Goal: Information Seeking & Learning: Check status

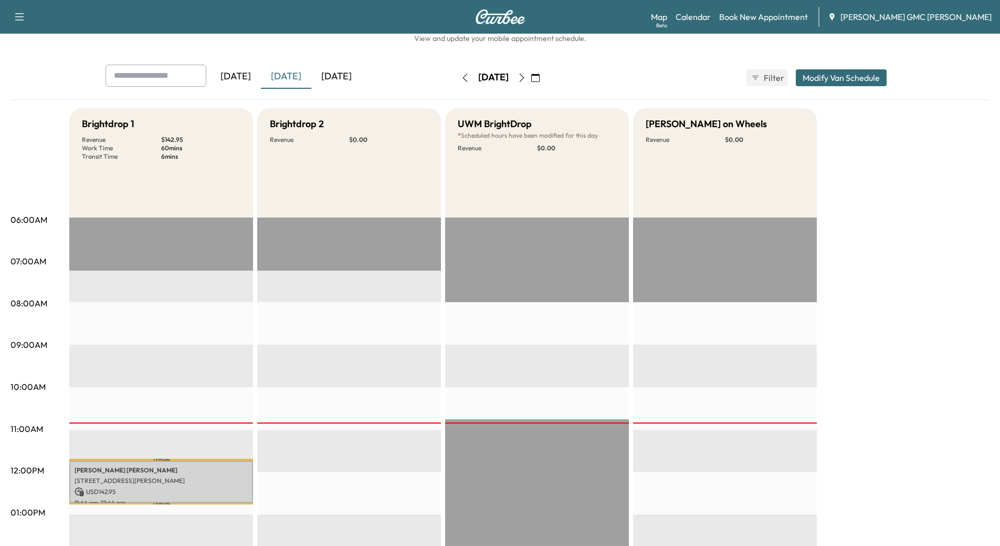
scroll to position [22, 0]
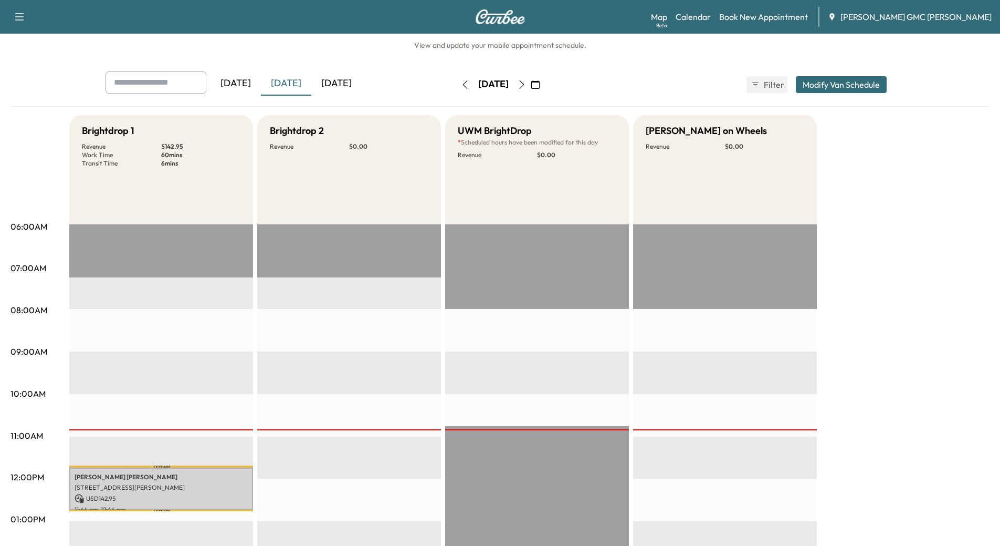
click at [349, 80] on div "[DATE]" at bounding box center [336, 83] width 50 height 24
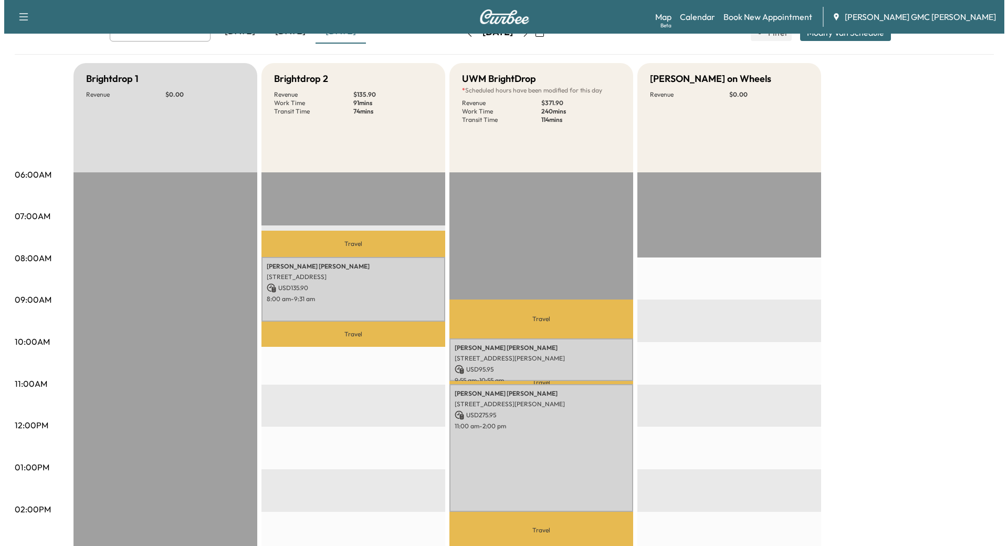
scroll to position [105, 0]
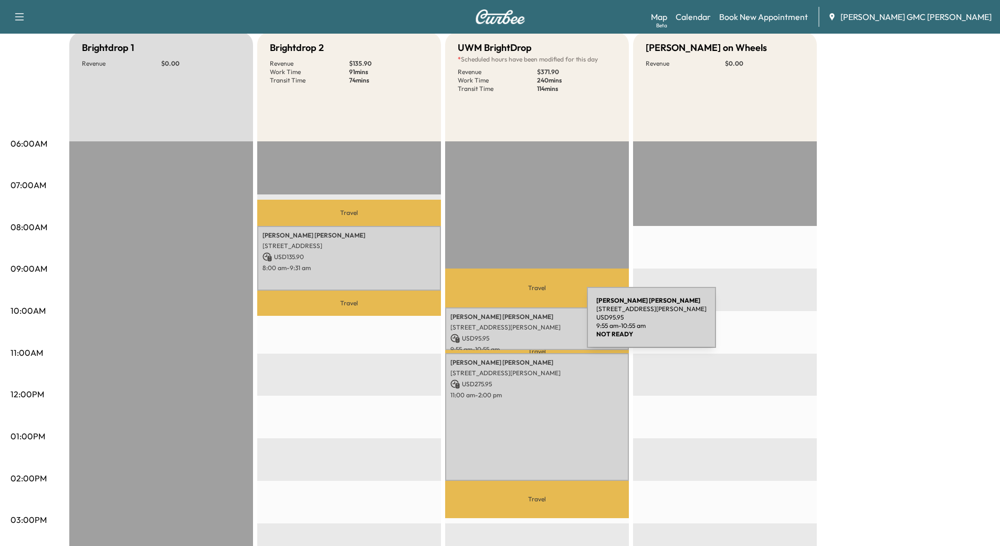
click at [508, 324] on p "[STREET_ADDRESS][PERSON_NAME]" at bounding box center [537, 327] width 173 height 8
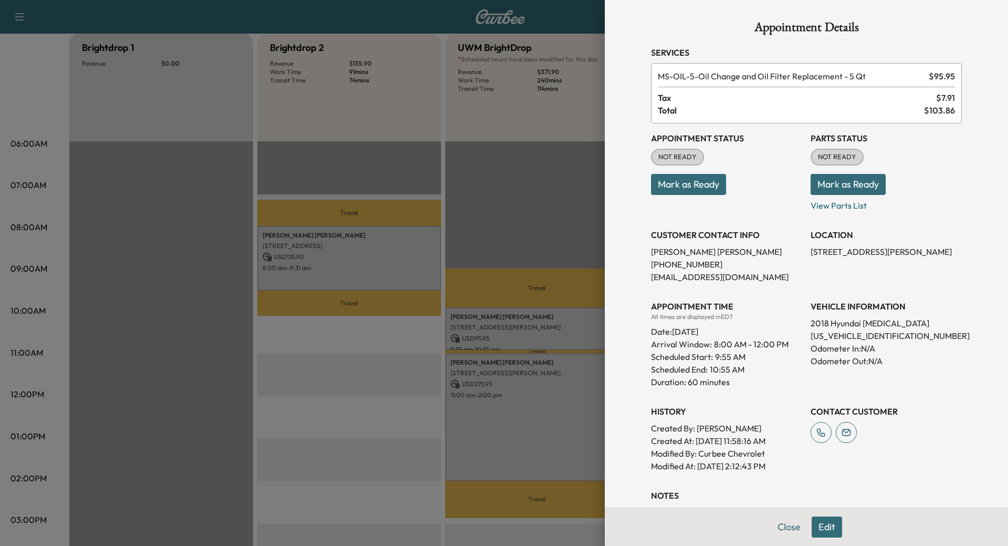
drag, startPoint x: 780, startPoint y: 526, endPoint x: 770, endPoint y: 522, distance: 10.6
click at [780, 526] on button "Close" at bounding box center [789, 526] width 37 height 21
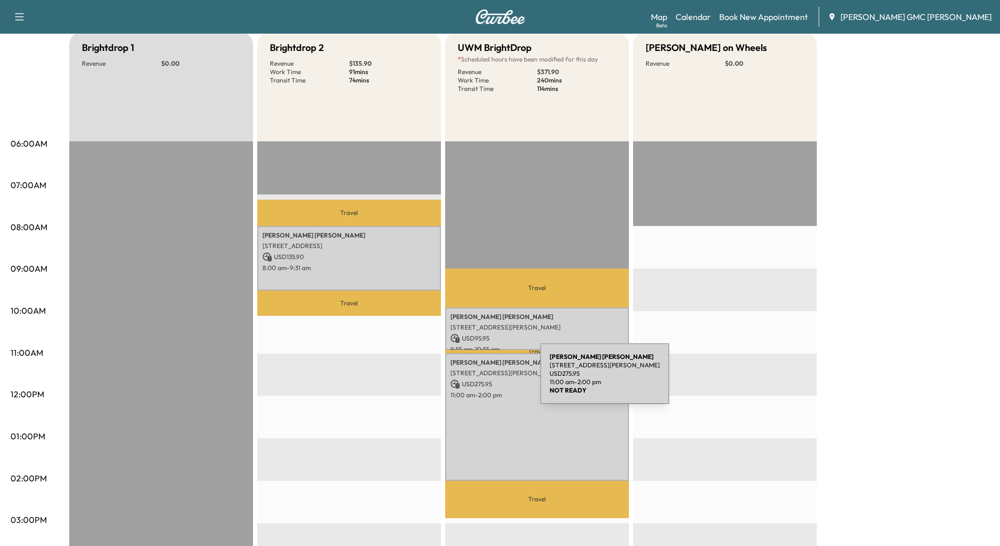
click at [462, 380] on p "USD 275.95" at bounding box center [537, 383] width 173 height 9
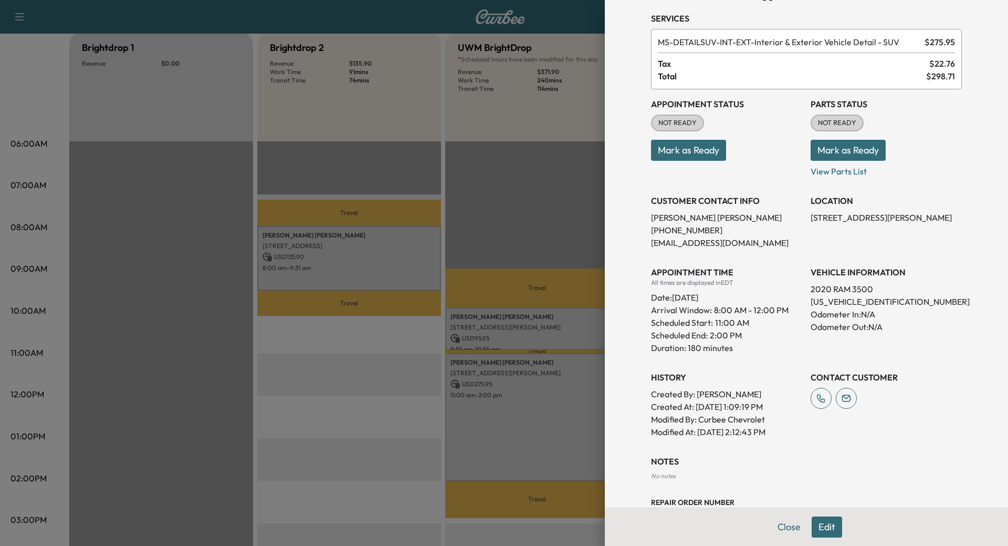
scroll to position [53, 0]
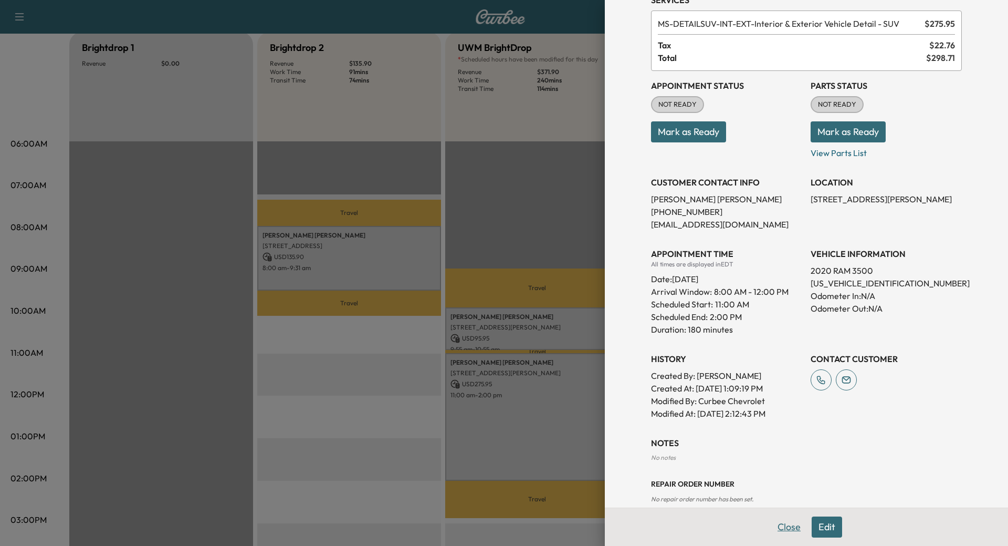
click at [773, 525] on button "Close" at bounding box center [789, 526] width 37 height 21
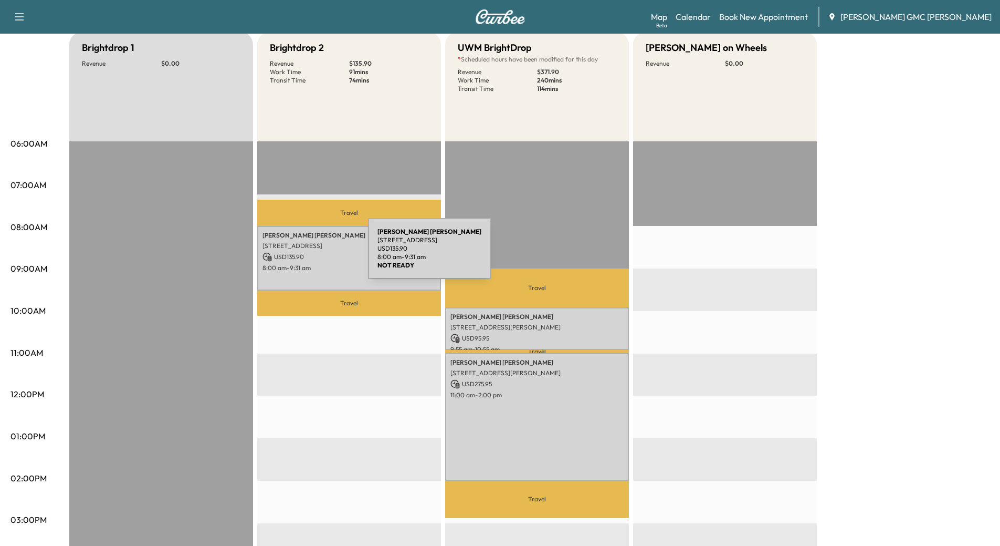
click at [289, 255] on p "USD 135.90" at bounding box center [349, 256] width 173 height 9
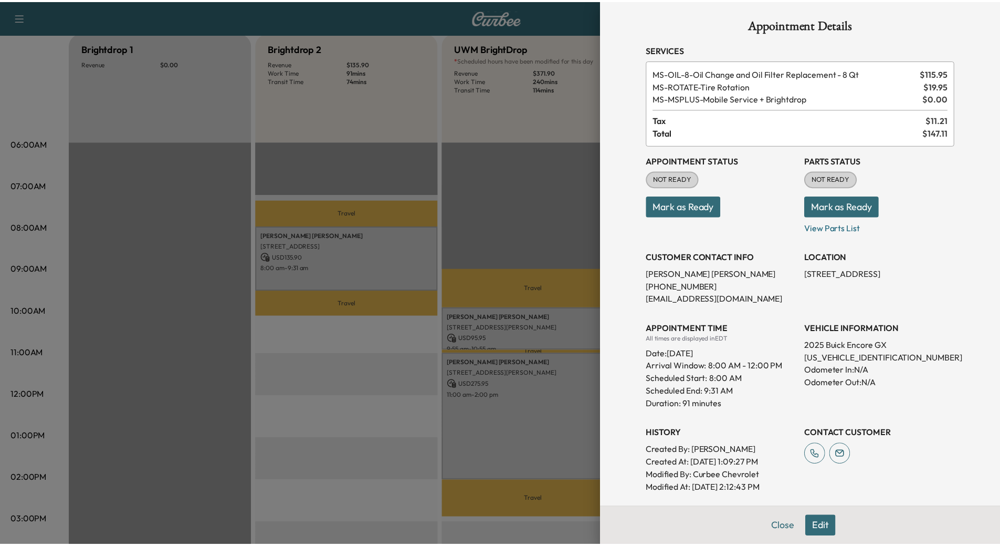
scroll to position [0, 0]
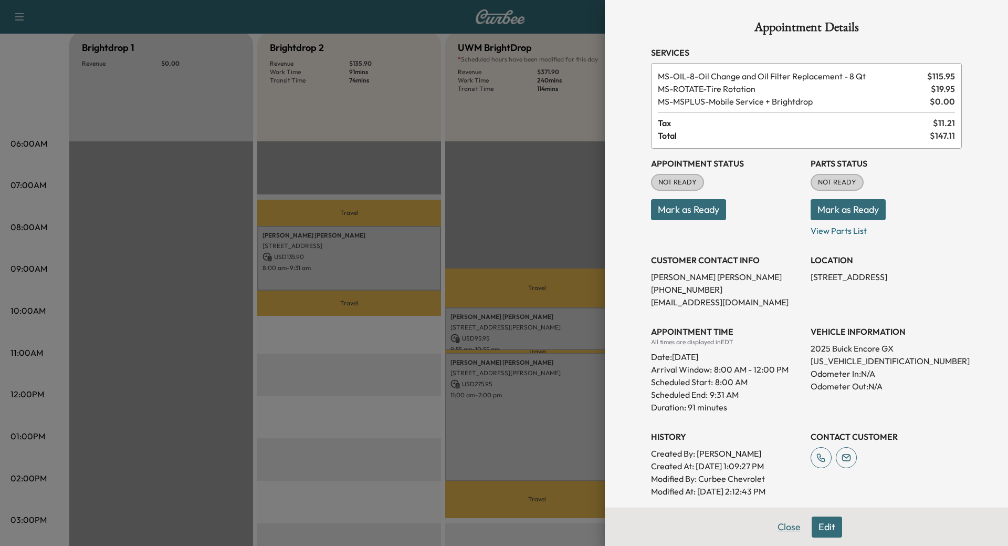
click at [789, 526] on button "Close" at bounding box center [789, 526] width 37 height 21
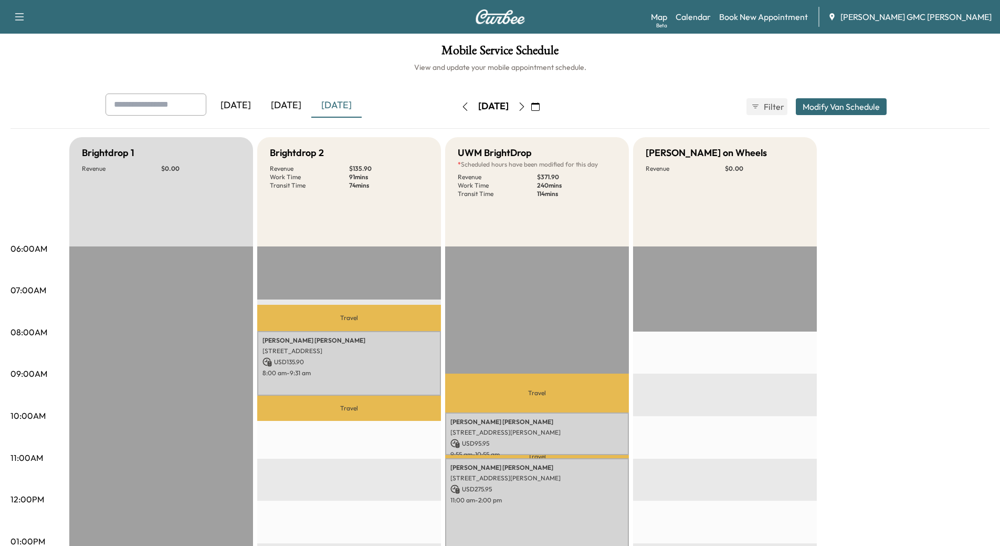
drag, startPoint x: 558, startPoint y: 107, endPoint x: 559, endPoint y: 119, distance: 12.1
click at [526, 107] on icon "button" at bounding box center [522, 106] width 8 height 8
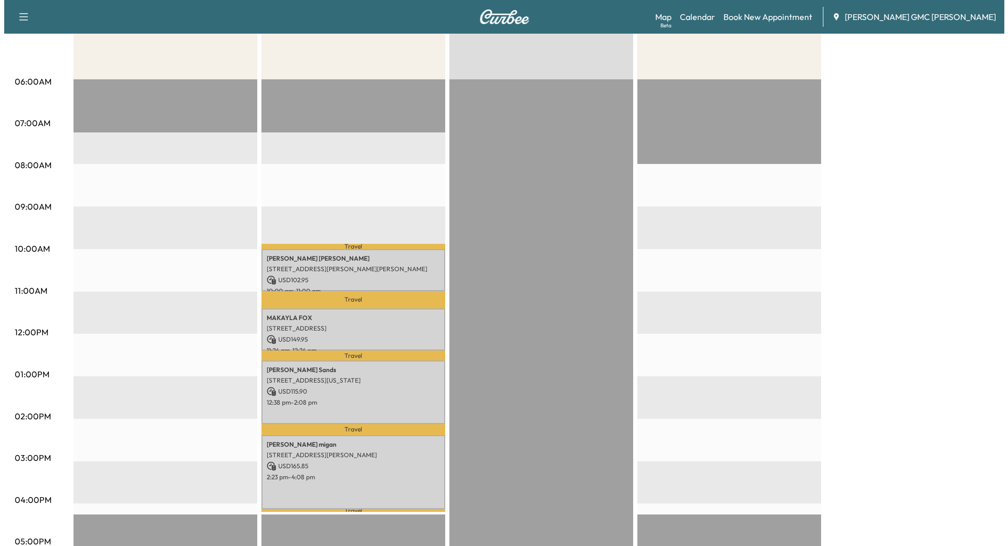
scroll to position [210, 0]
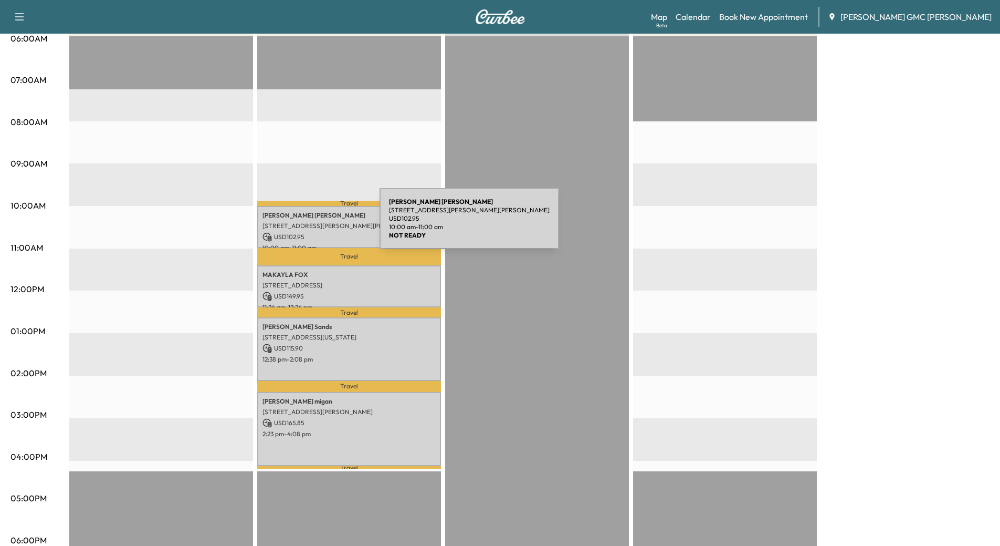
click at [301, 225] on p "[STREET_ADDRESS][PERSON_NAME][PERSON_NAME]" at bounding box center [349, 226] width 173 height 8
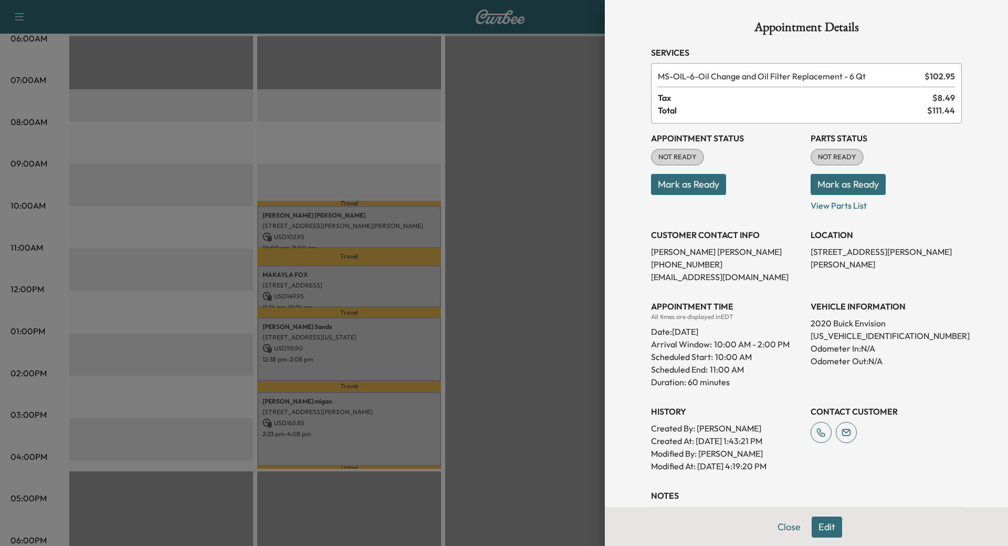
click at [315, 277] on div at bounding box center [504, 273] width 1008 height 546
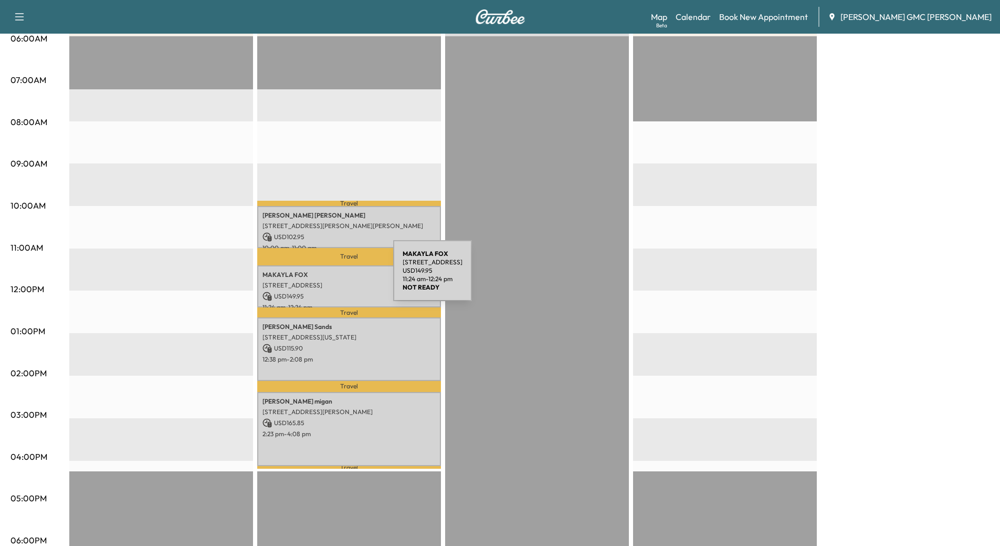
click at [315, 277] on div "[PERSON_NAME] [STREET_ADDRESS] USD 149.95 11:24 am - 12:24 pm" at bounding box center [349, 286] width 184 height 43
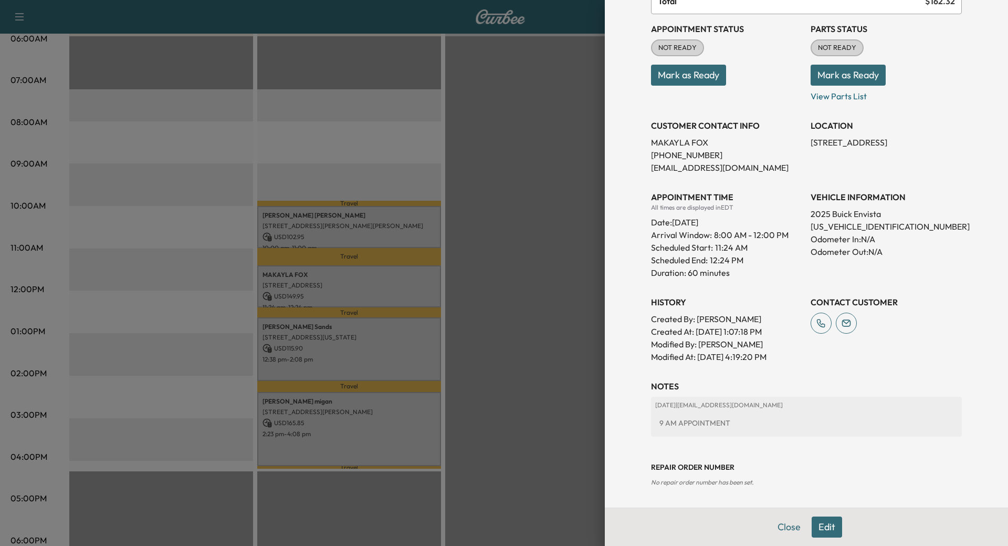
scroll to position [110, 0]
click at [328, 353] on div at bounding box center [504, 273] width 1008 height 546
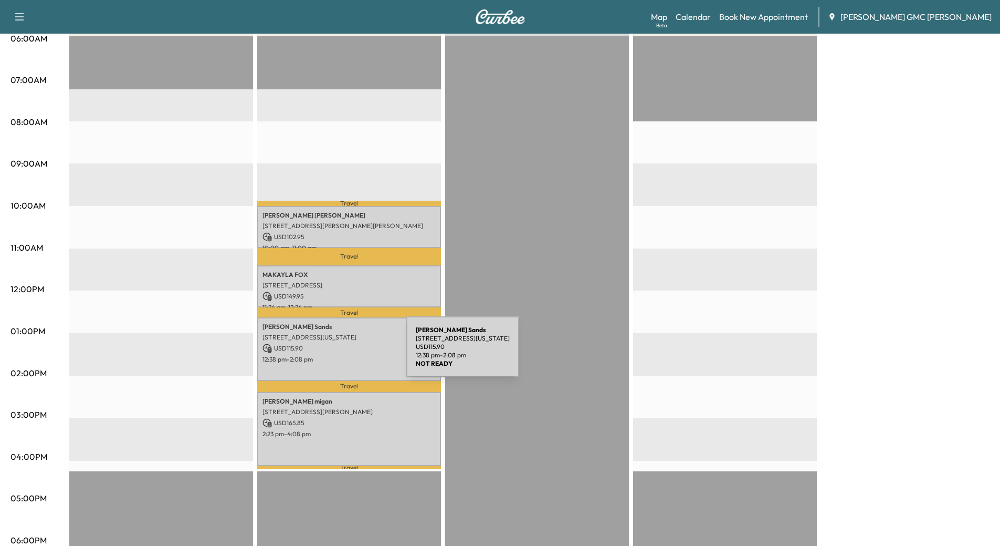
click at [328, 355] on p "12:38 pm - 2:08 pm" at bounding box center [349, 359] width 173 height 8
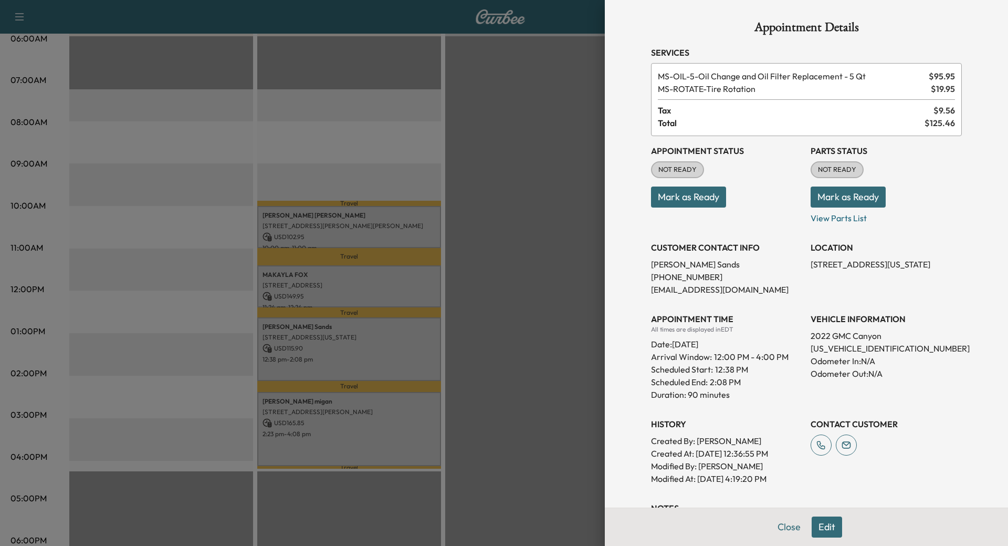
click at [342, 415] on div at bounding box center [504, 273] width 1008 height 546
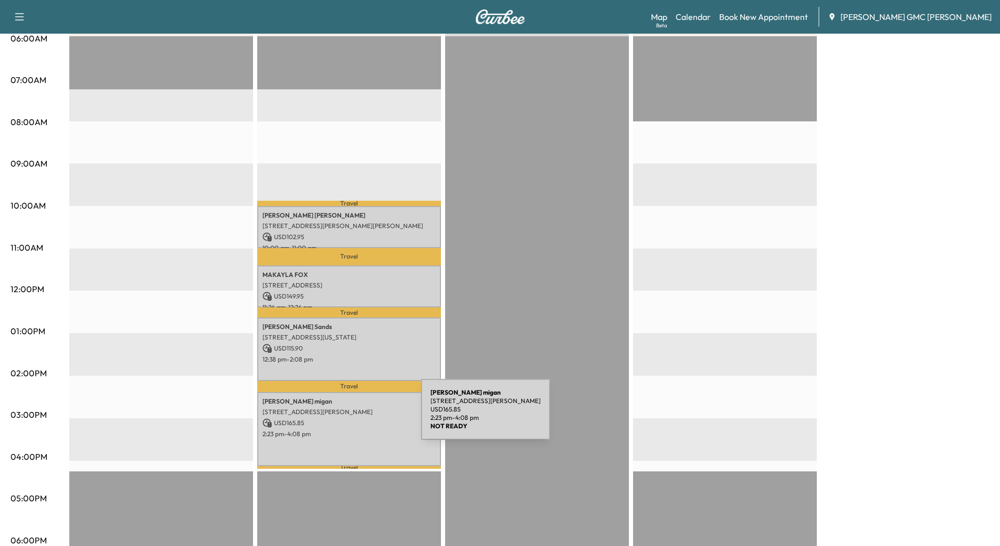
click at [342, 418] on p "USD 165.85" at bounding box center [349, 422] width 173 height 9
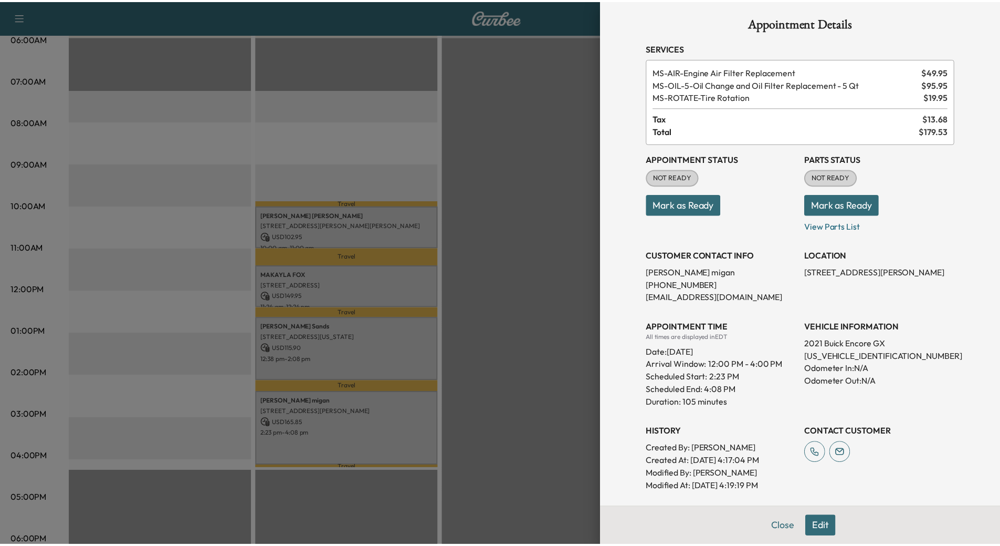
scroll to position [0, 0]
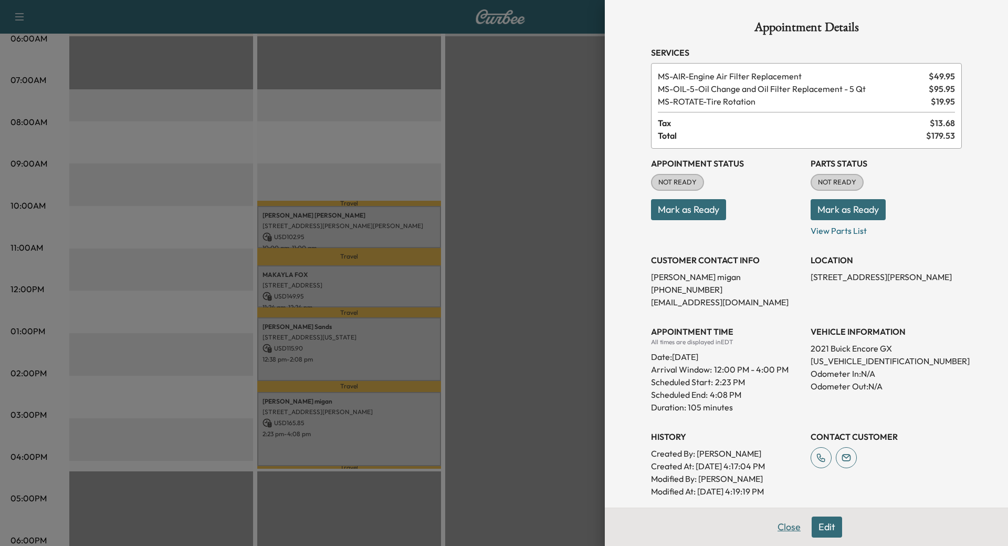
click at [780, 527] on button "Close" at bounding box center [789, 526] width 37 height 21
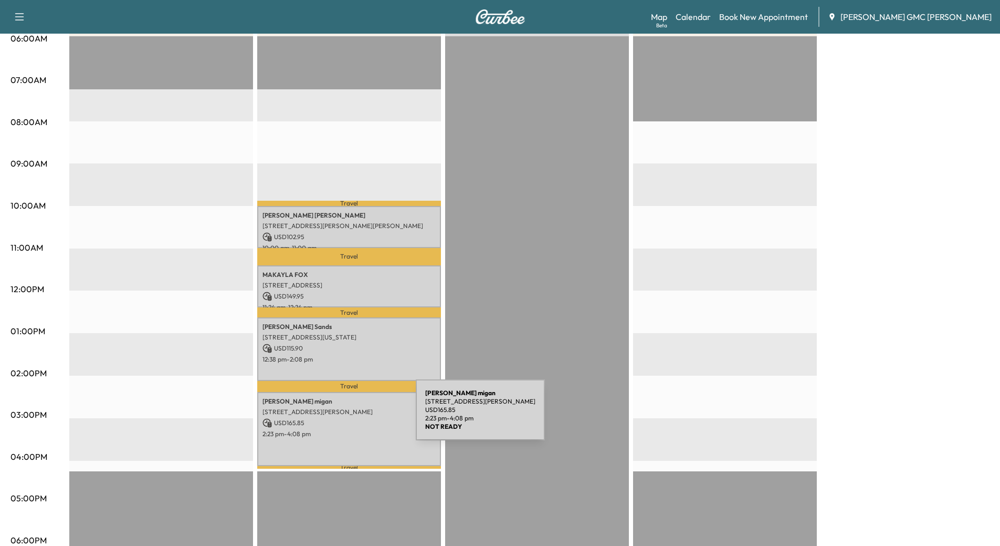
click at [337, 418] on p "USD 165.85" at bounding box center [349, 422] width 173 height 9
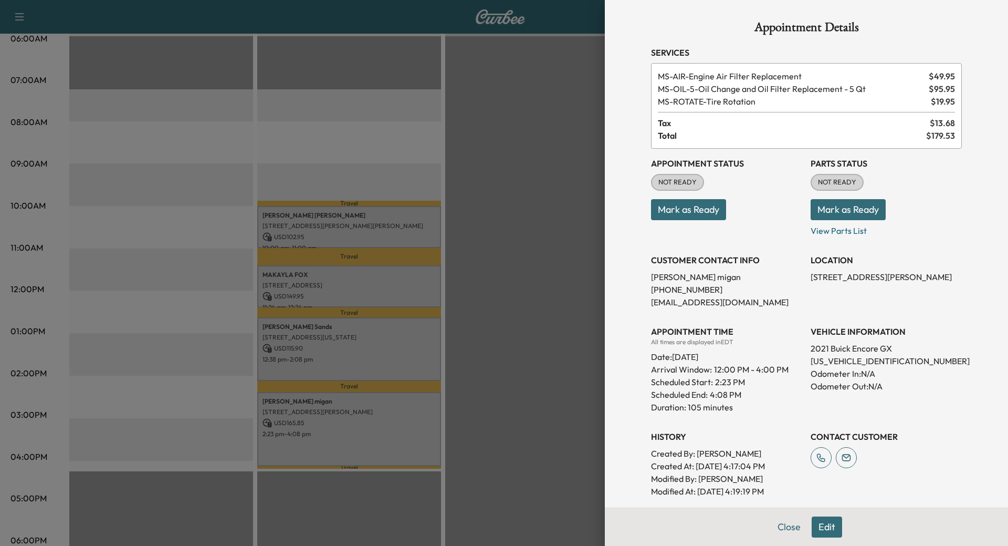
click at [842, 360] on p "[US_VEHICLE_IDENTIFICATION_NUMBER]" at bounding box center [886, 360] width 151 height 13
copy p "[US_VEHICLE_IDENTIFICATION_NUMBER]"
click at [775, 521] on button "Close" at bounding box center [789, 526] width 37 height 21
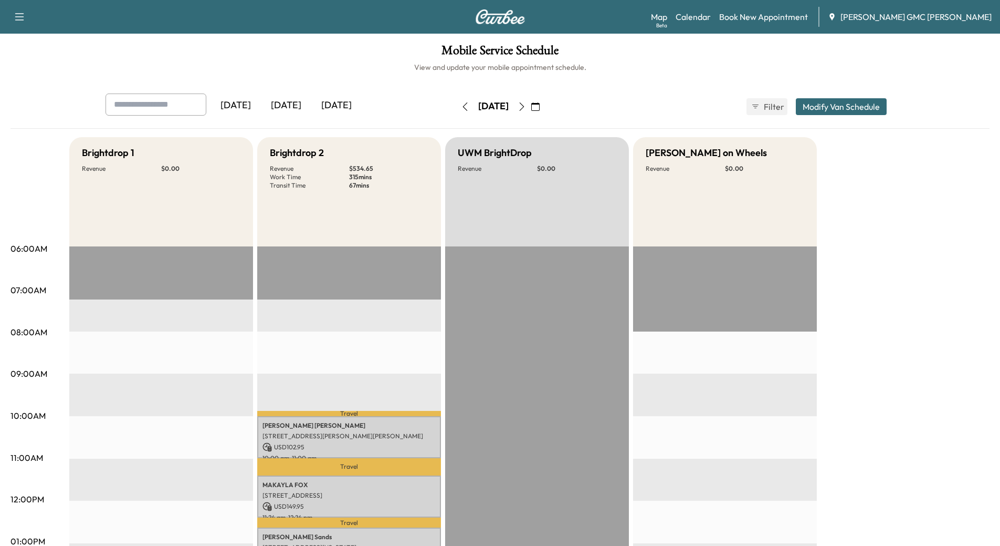
click at [524, 107] on icon "button" at bounding box center [521, 106] width 5 height 8
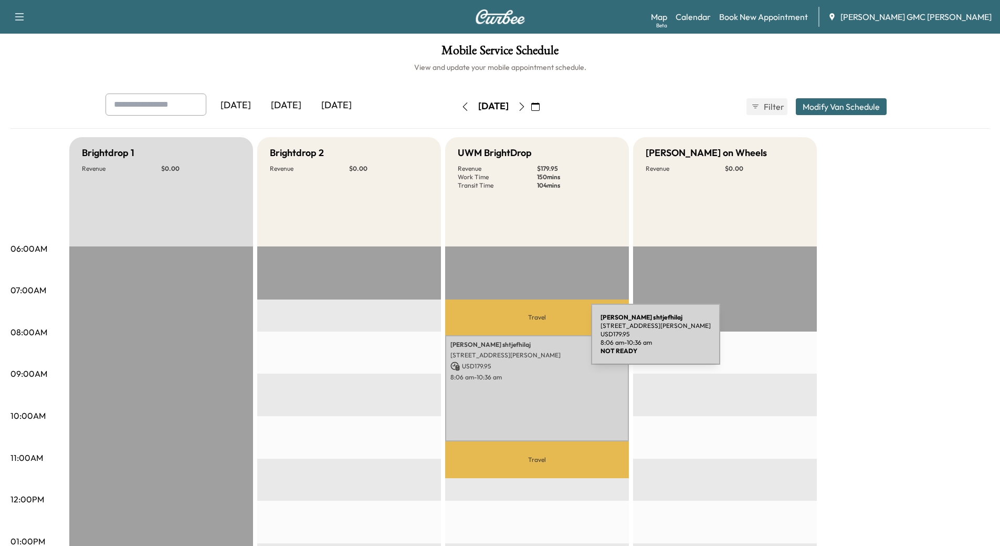
click at [513, 338] on div "[PERSON_NAME] [STREET_ADDRESS] USD 179.95 8:06 am - 10:36 am" at bounding box center [537, 388] width 184 height 106
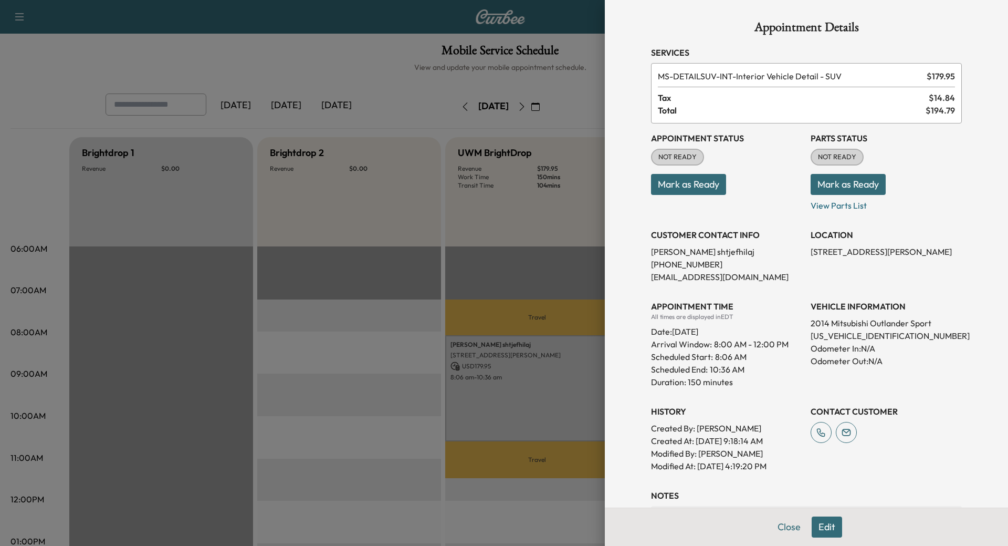
drag, startPoint x: 779, startPoint y: 529, endPoint x: 760, endPoint y: 520, distance: 20.4
click at [779, 529] on button "Close" at bounding box center [789, 526] width 37 height 21
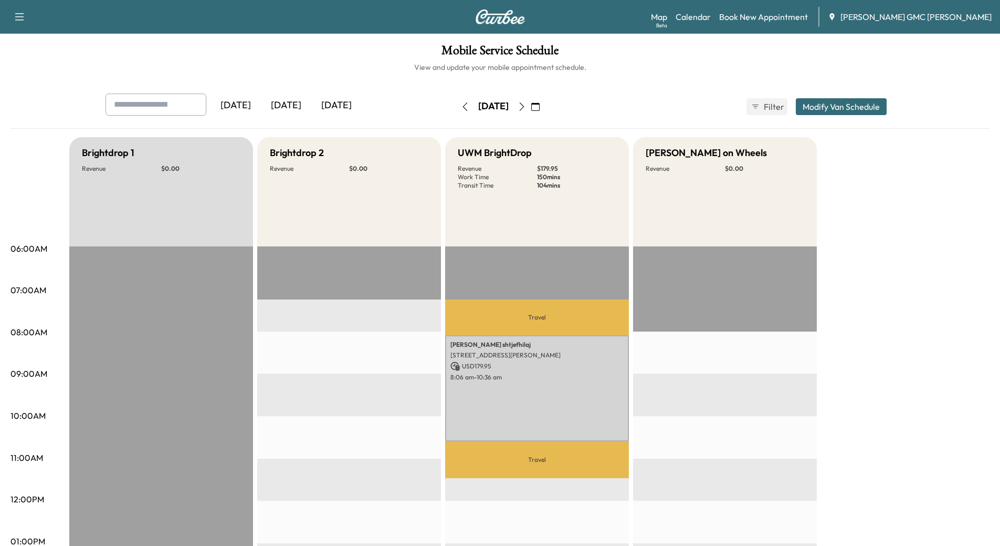
click at [526, 105] on icon "button" at bounding box center [522, 106] width 8 height 8
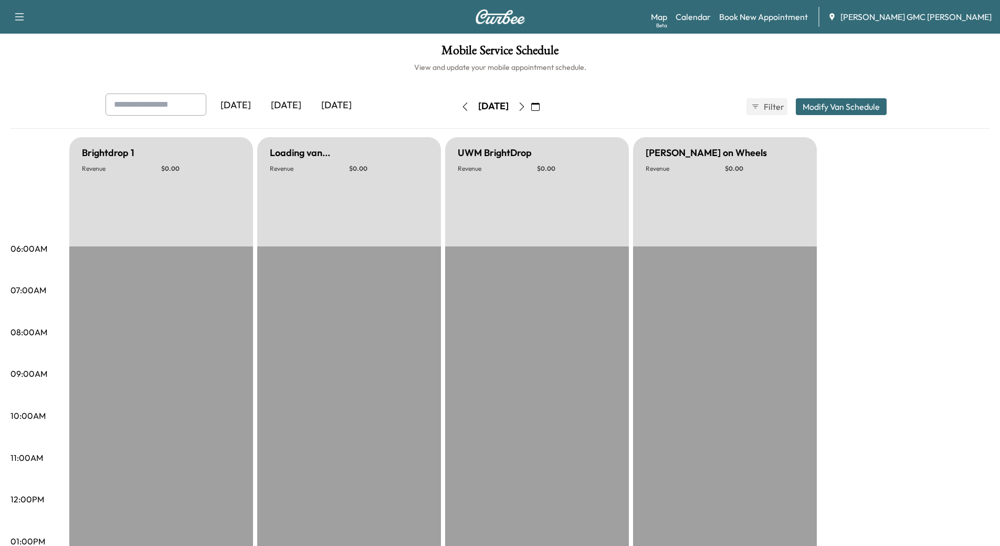
click at [526, 106] on icon "button" at bounding box center [522, 106] width 8 height 8
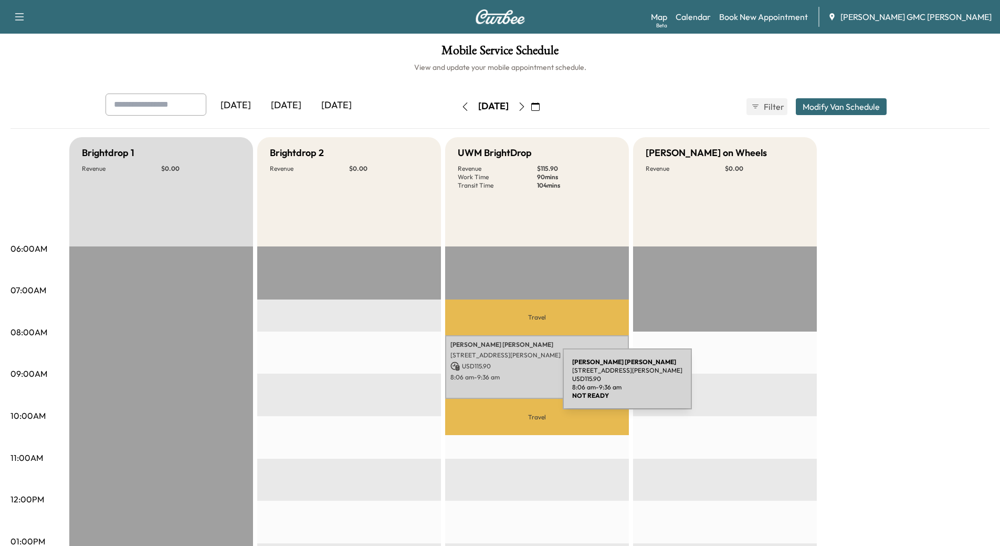
click at [484, 385] on div "[PERSON_NAME] [STREET_ADDRESS][PERSON_NAME] USD 115.90 8:06 am - 9:36 am" at bounding box center [537, 367] width 184 height 64
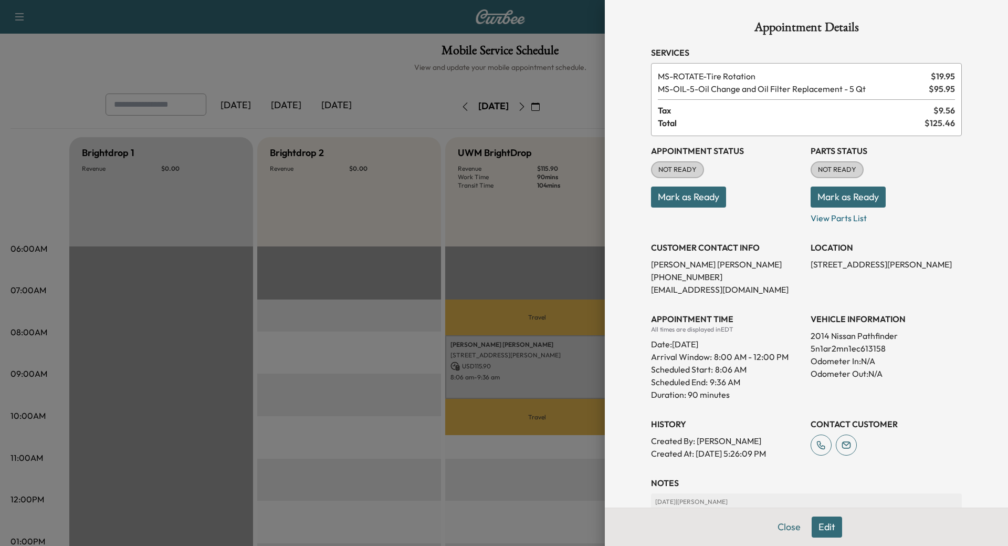
click at [776, 525] on button "Close" at bounding box center [789, 526] width 37 height 21
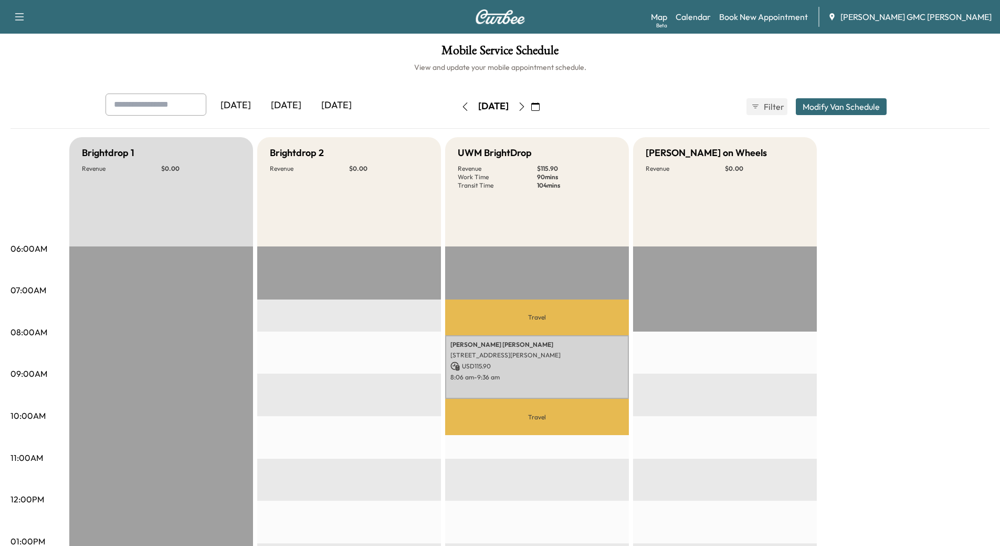
click at [526, 103] on icon "button" at bounding box center [522, 106] width 8 height 8
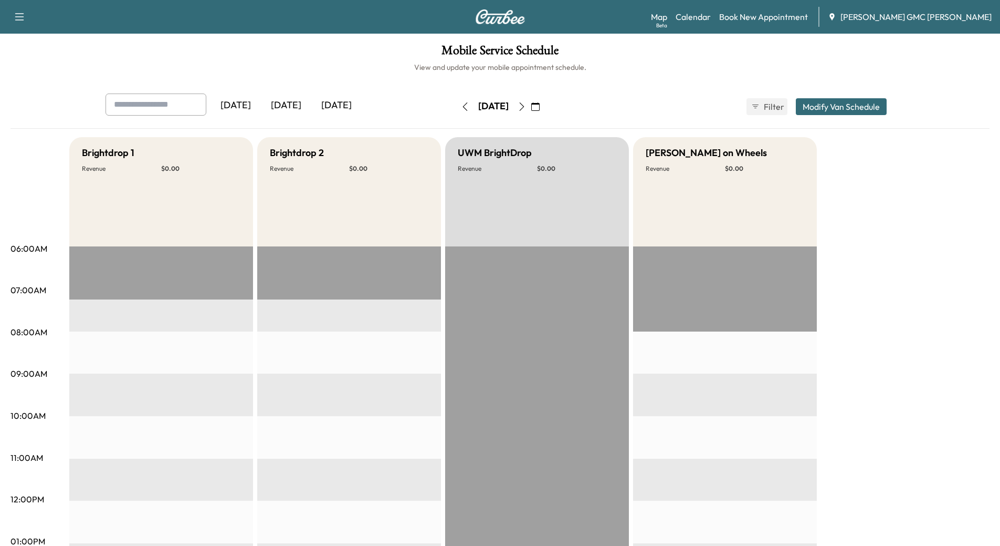
click at [526, 105] on icon "button" at bounding box center [522, 106] width 8 height 8
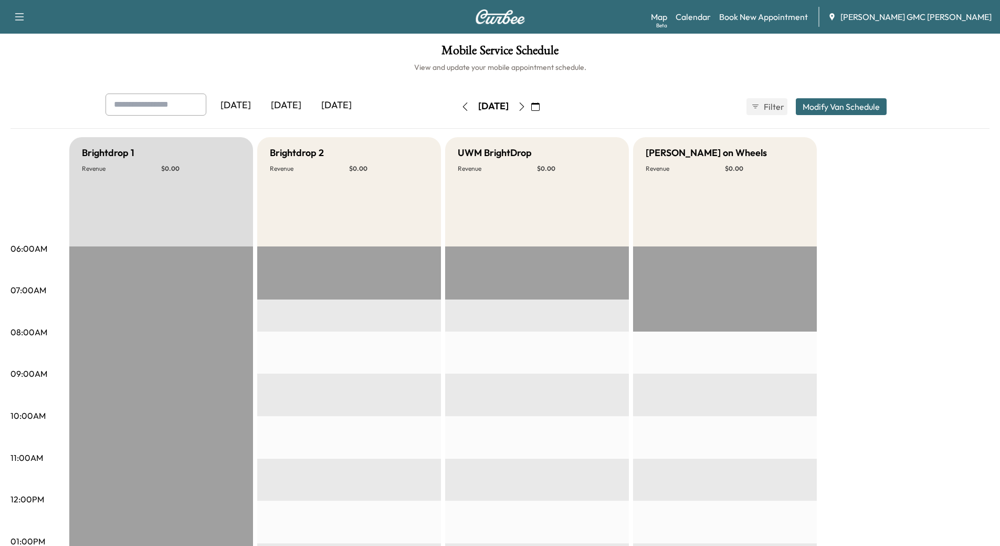
click at [526, 106] on icon "button" at bounding box center [522, 106] width 8 height 8
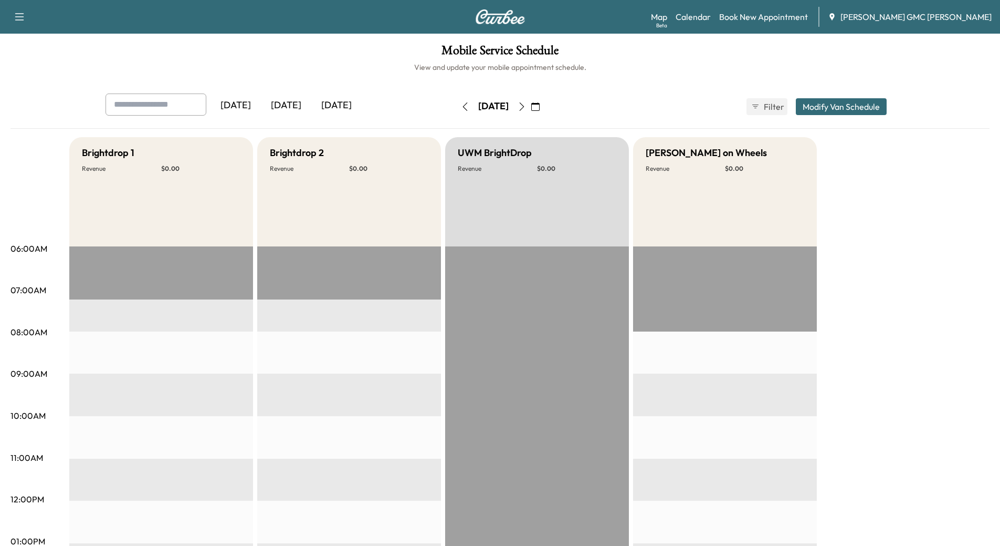
click at [526, 107] on icon "button" at bounding box center [522, 106] width 8 height 8
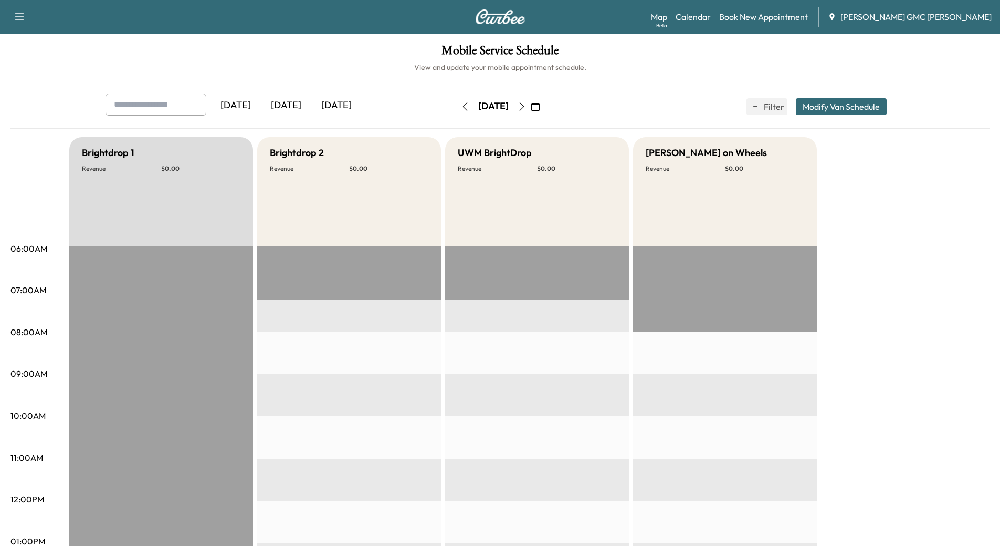
click at [340, 102] on div "[DATE]" at bounding box center [336, 105] width 50 height 24
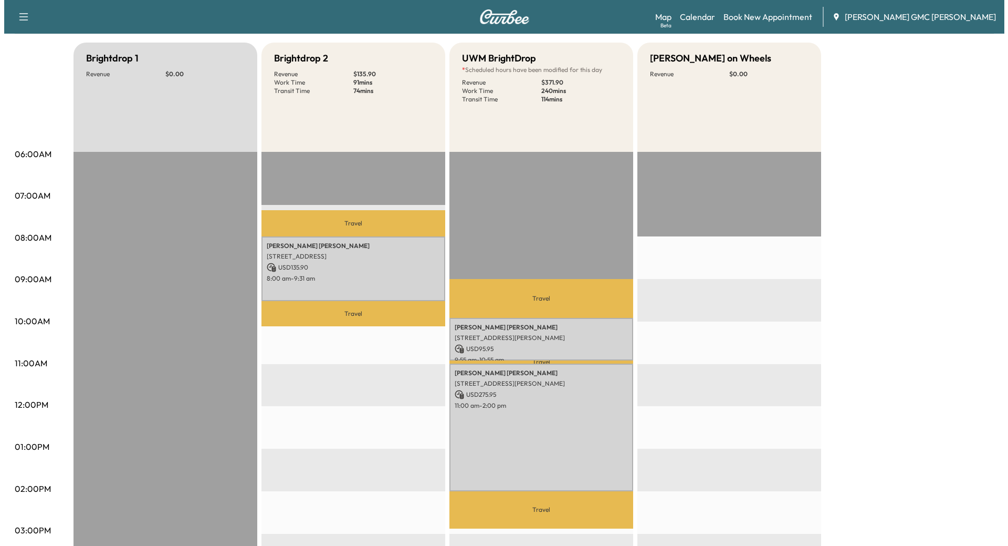
scroll to position [105, 0]
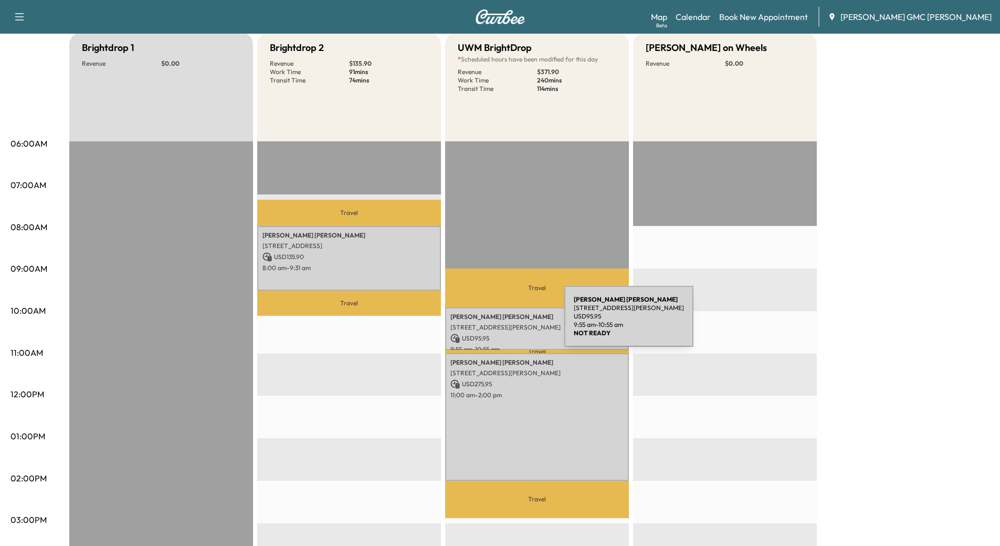
click at [486, 323] on p "[STREET_ADDRESS][PERSON_NAME]" at bounding box center [537, 327] width 173 height 8
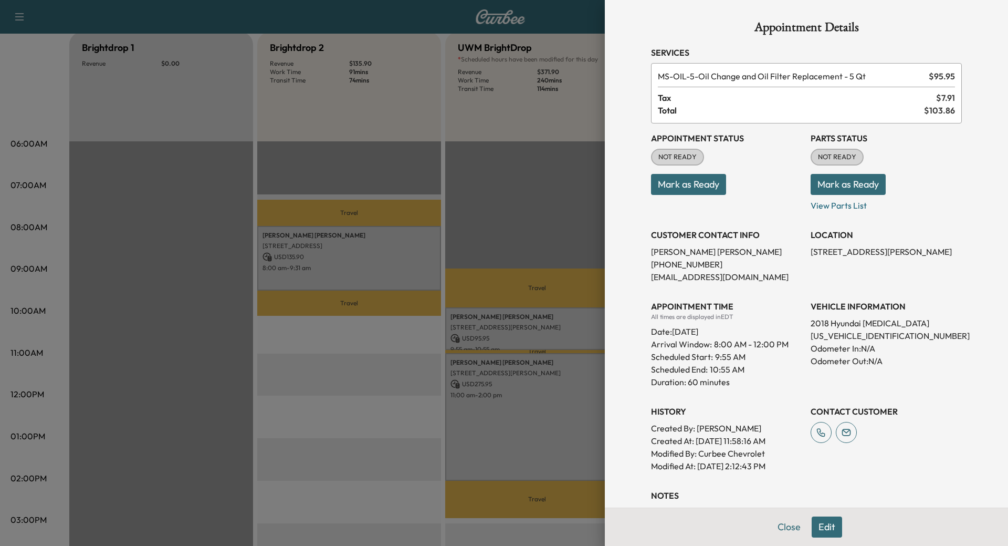
click at [335, 260] on div at bounding box center [504, 273] width 1008 height 546
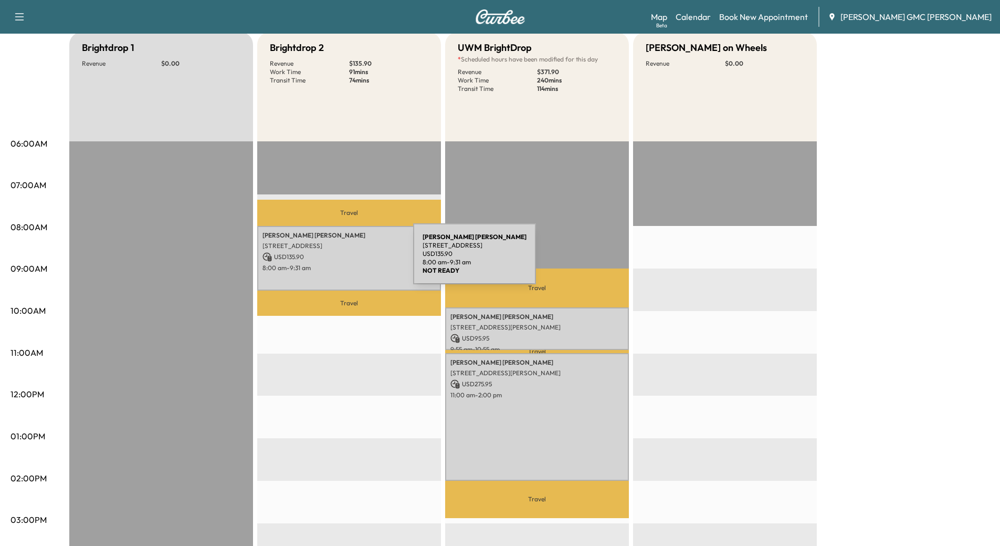
click at [335, 260] on p "USD 135.90" at bounding box center [349, 256] width 173 height 9
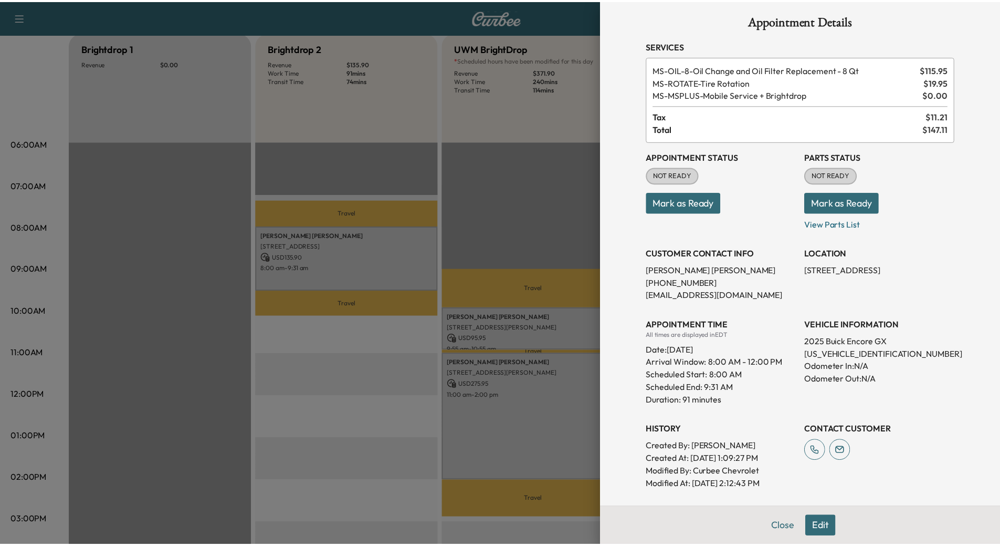
scroll to position [0, 0]
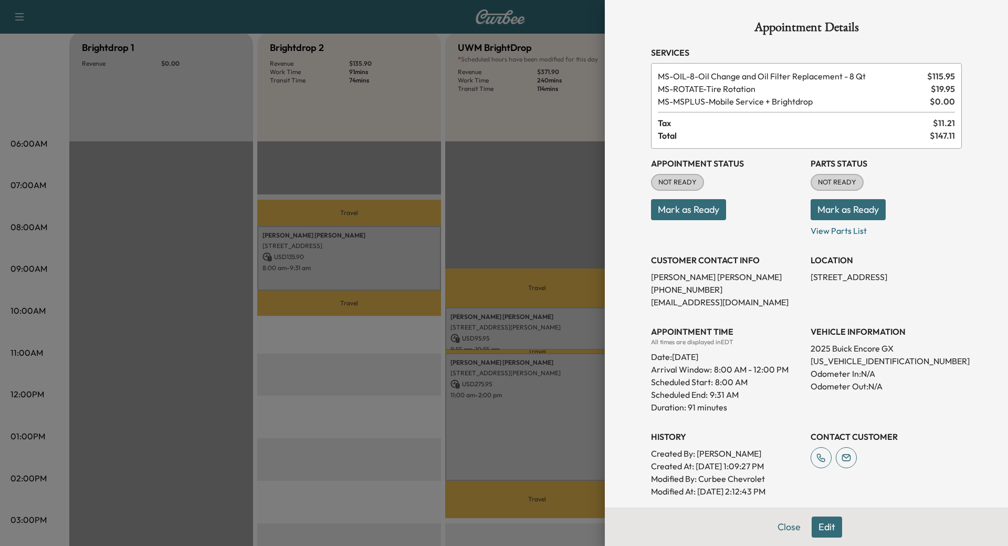
click at [778, 528] on button "Close" at bounding box center [789, 526] width 37 height 21
